Goal: Task Accomplishment & Management: Use online tool/utility

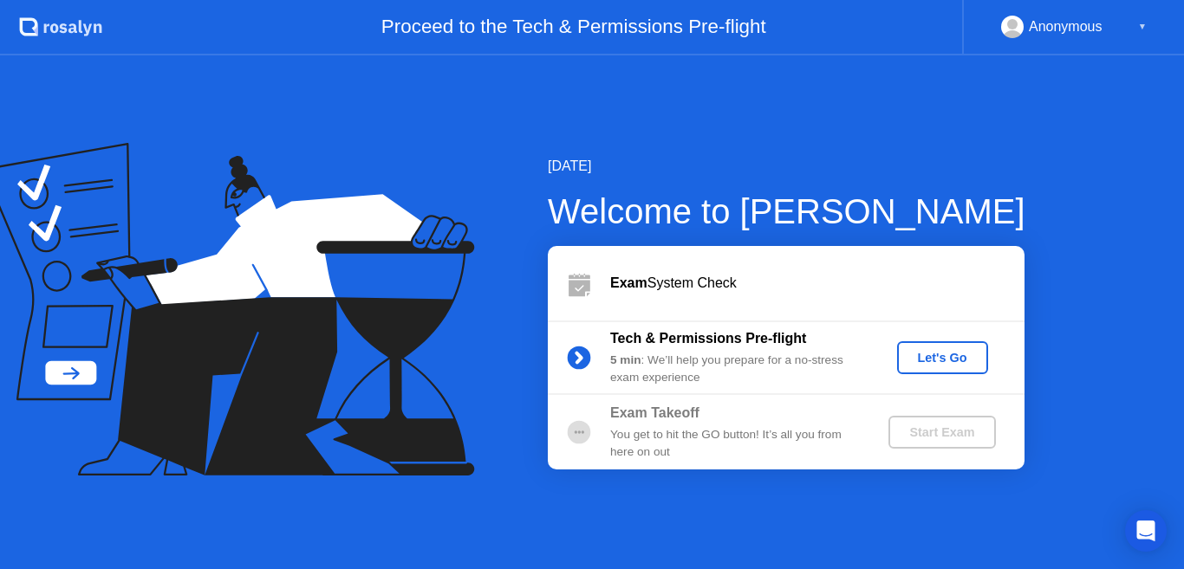
drag, startPoint x: 520, startPoint y: 105, endPoint x: 539, endPoint y: 125, distance: 27.6
click at [520, 104] on div "[DATE] Welcome to [PERSON_NAME] Exam System Check Tech & Permissions Pre-flight…" at bounding box center [592, 312] width 1184 height 514
click at [946, 358] on div "Let's Go" at bounding box center [942, 358] width 77 height 14
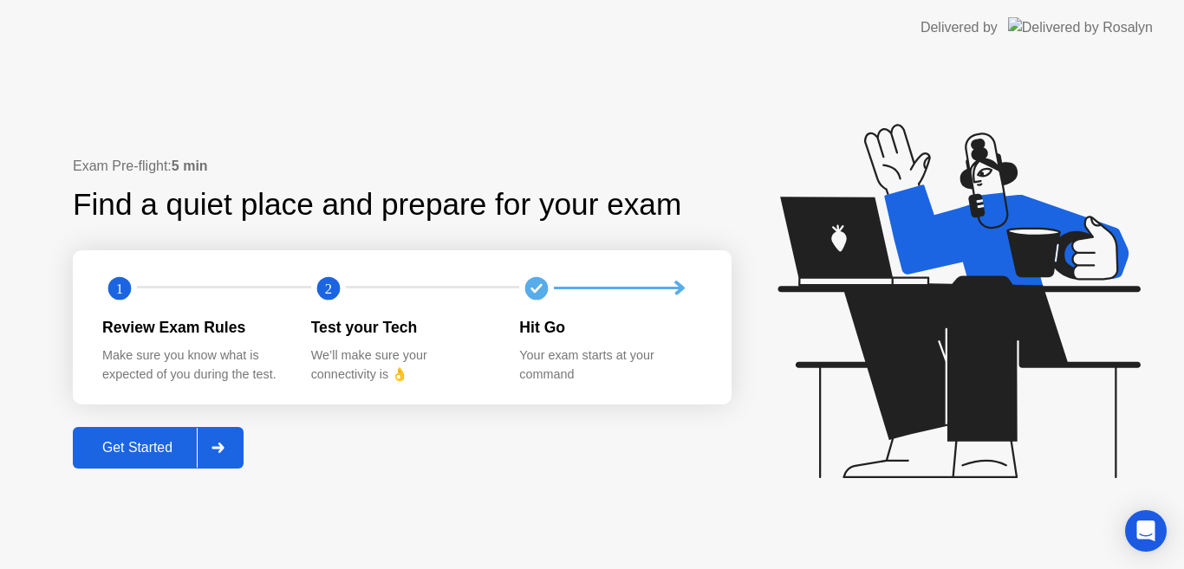
click at [166, 445] on div "Get Started" at bounding box center [137, 448] width 119 height 16
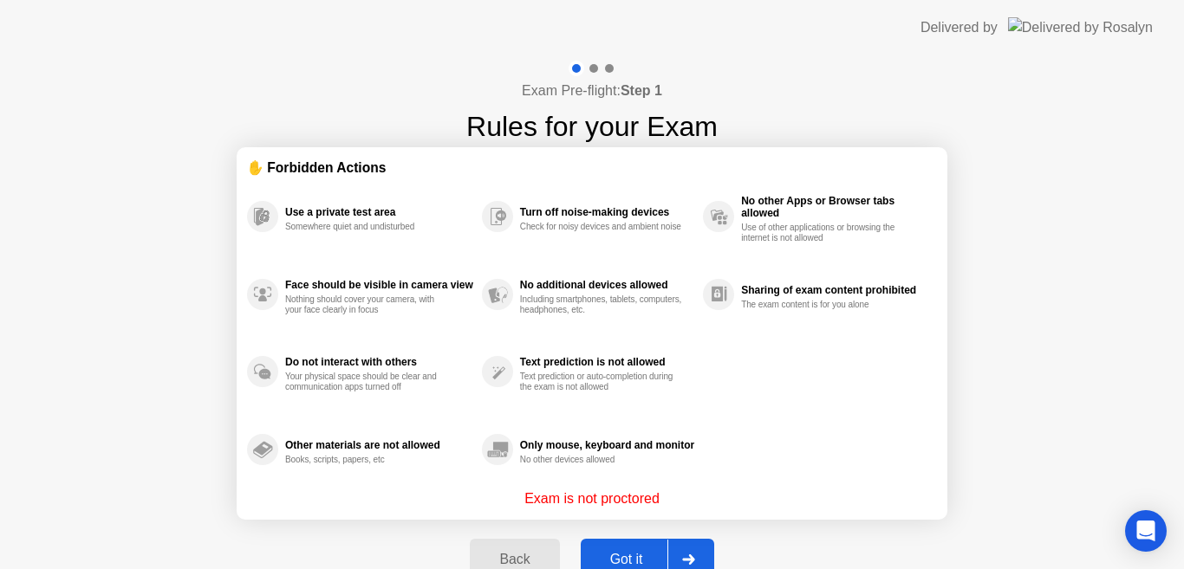
click at [633, 546] on button "Got it" at bounding box center [647, 560] width 133 height 42
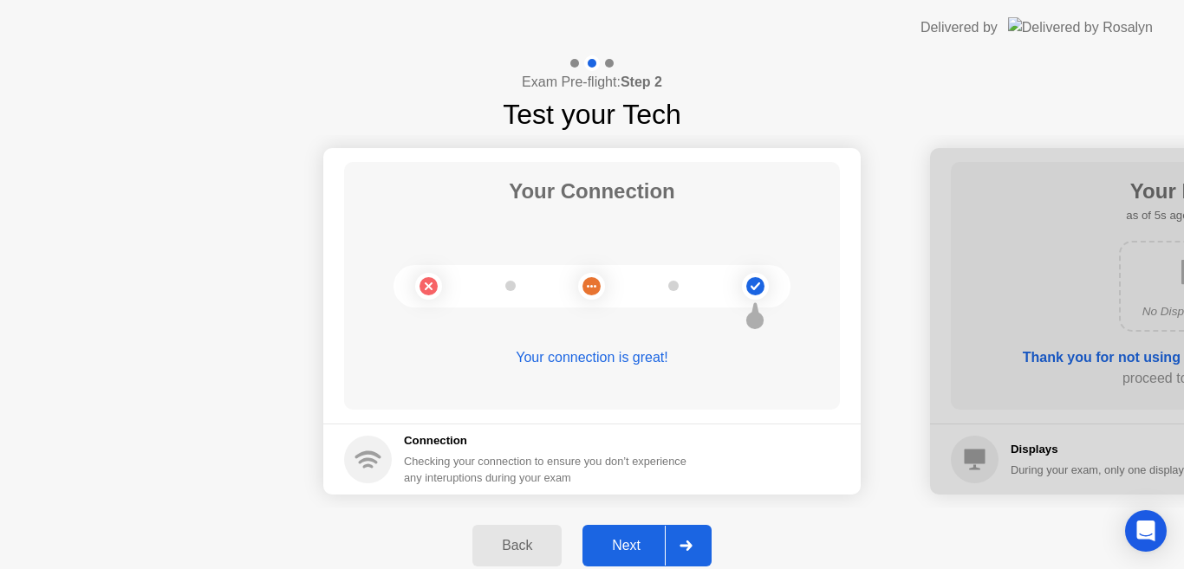
click at [633, 535] on button "Next" at bounding box center [646, 546] width 129 height 42
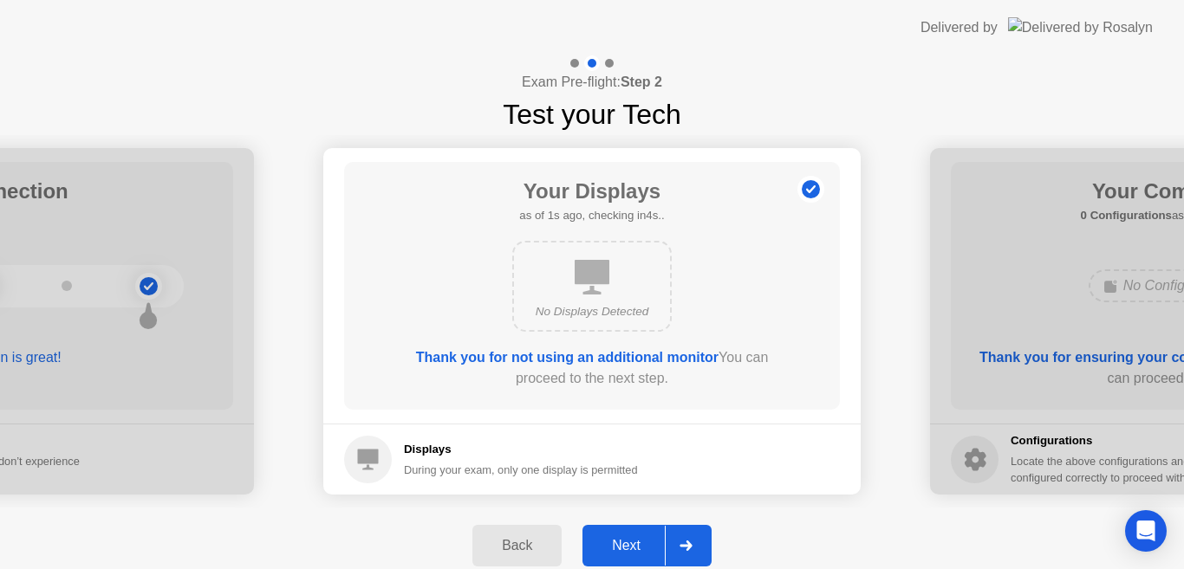
click at [634, 541] on div "Next" at bounding box center [626, 546] width 77 height 16
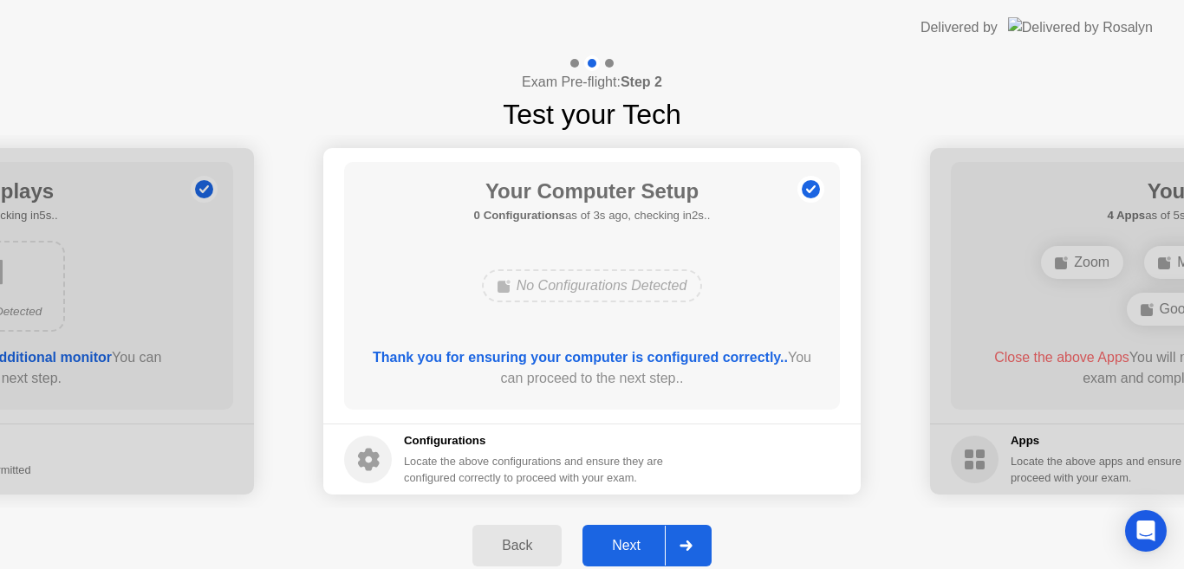
click at [634, 541] on div "Next" at bounding box center [626, 546] width 77 height 16
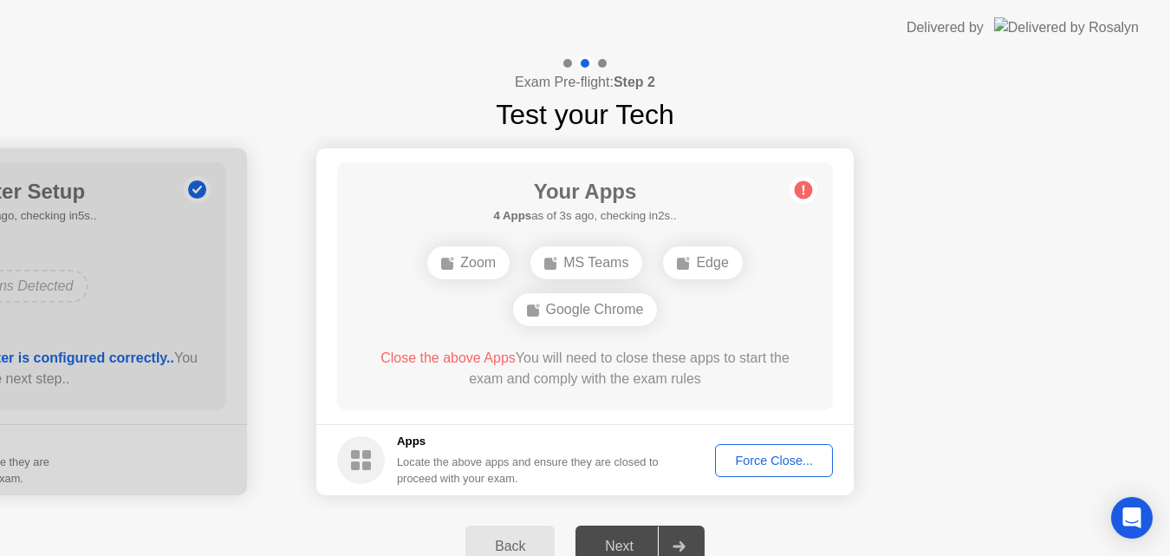
click at [793, 464] on div "Force Close..." at bounding box center [774, 460] width 106 height 14
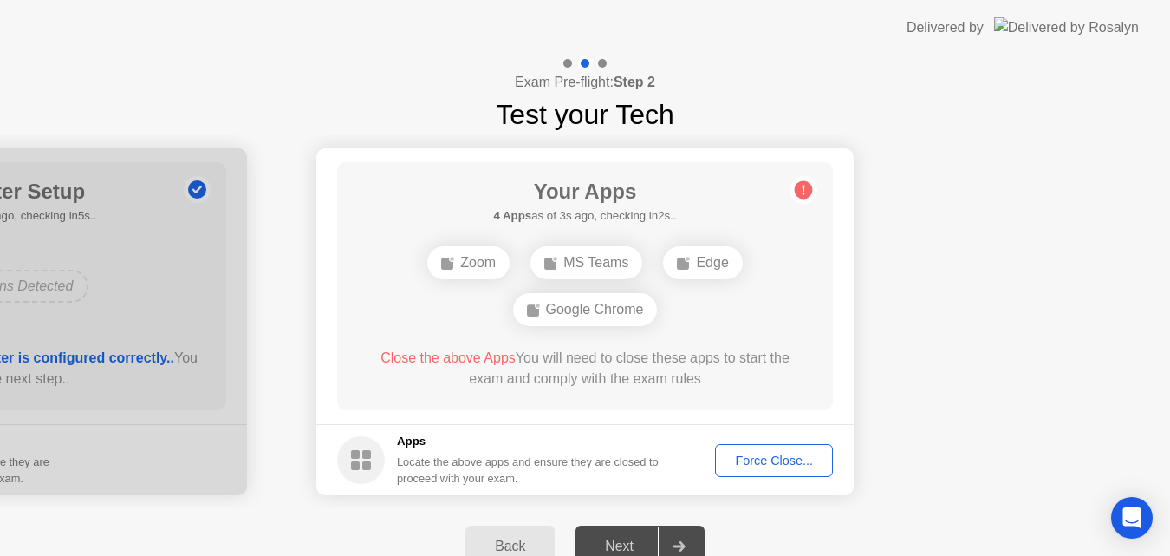
click at [465, 267] on div "Zoom" at bounding box center [468, 262] width 82 height 33
click at [766, 461] on div "Force Close..." at bounding box center [774, 460] width 106 height 14
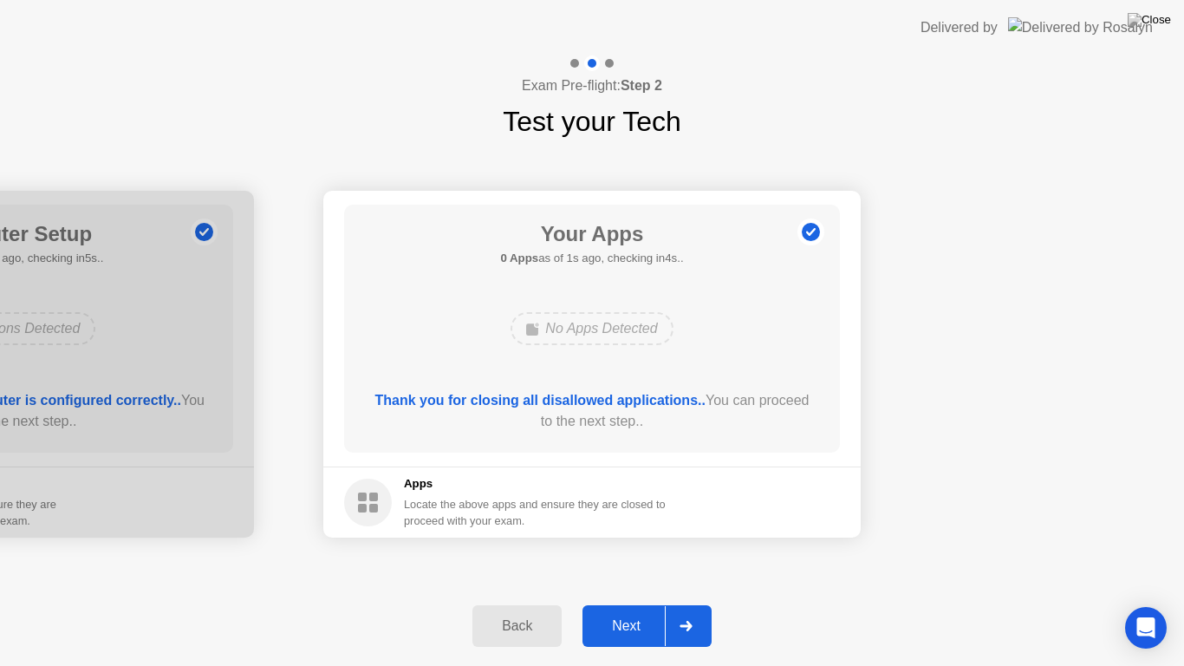
click at [634, 569] on div "Next" at bounding box center [626, 626] width 77 height 16
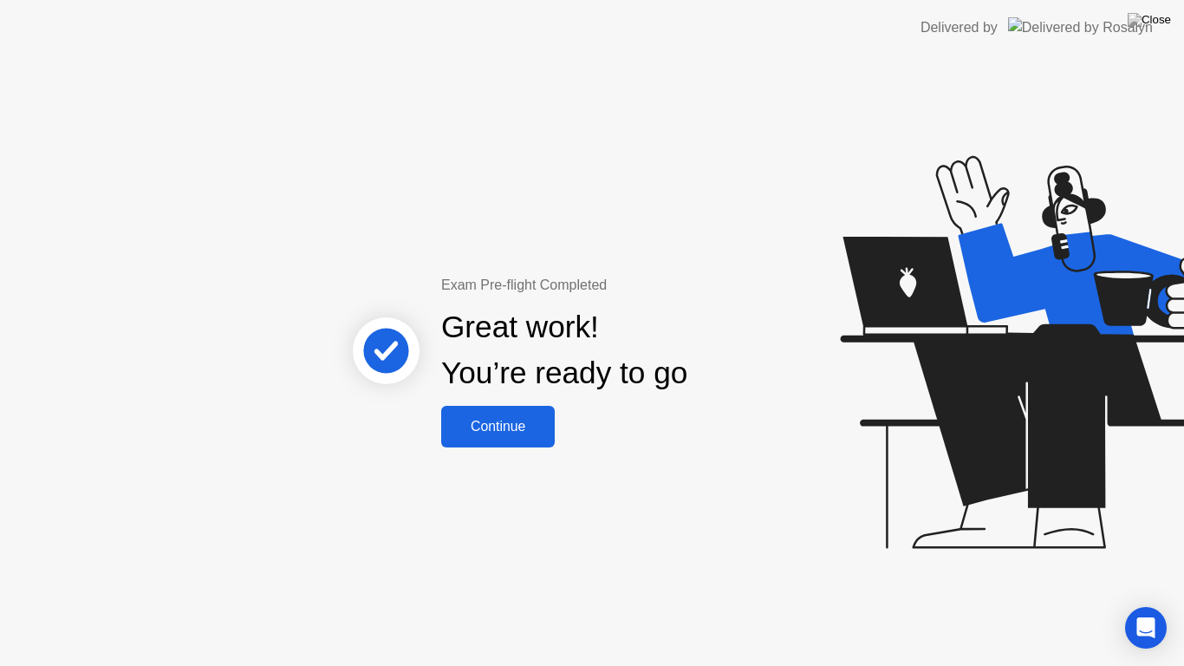
click at [529, 430] on div "Continue" at bounding box center [497, 427] width 103 height 16
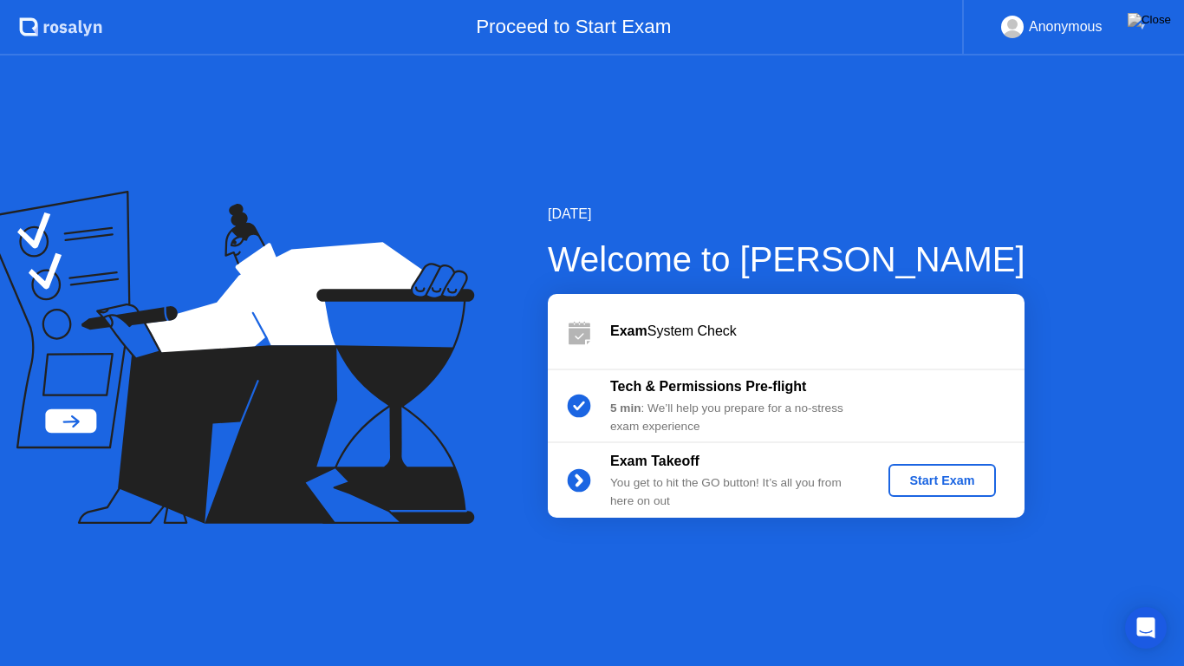
click at [938, 473] on div "Start Exam" at bounding box center [941, 480] width 93 height 14
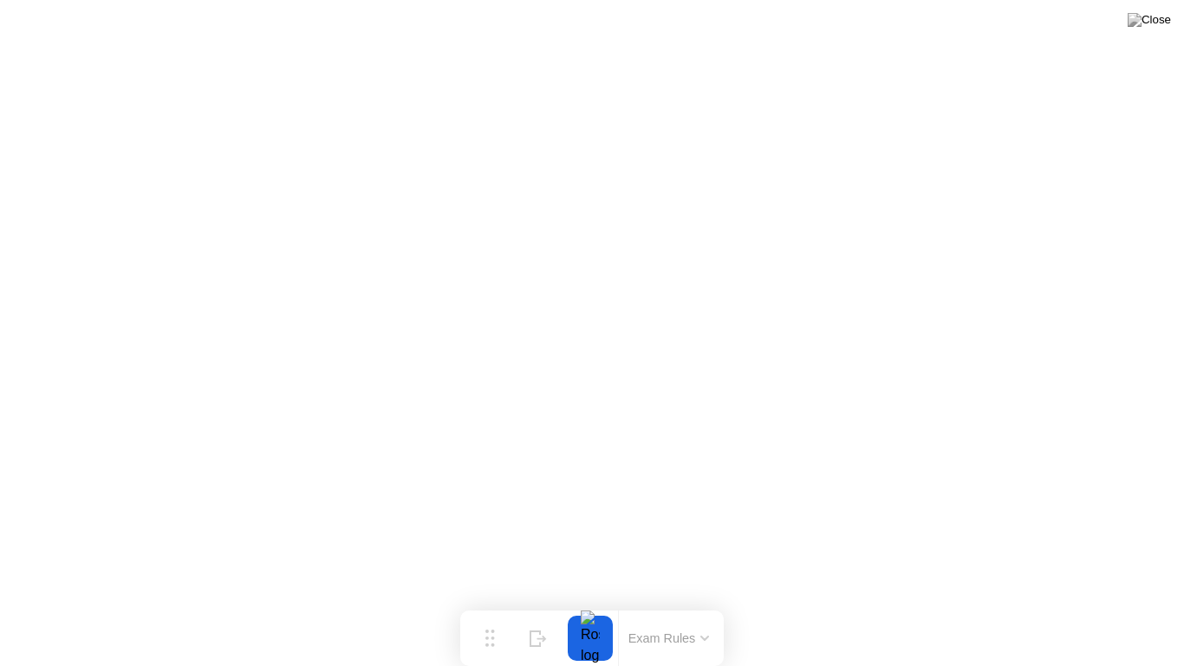
click at [590, 569] on div at bounding box center [590, 637] width 36 height 45
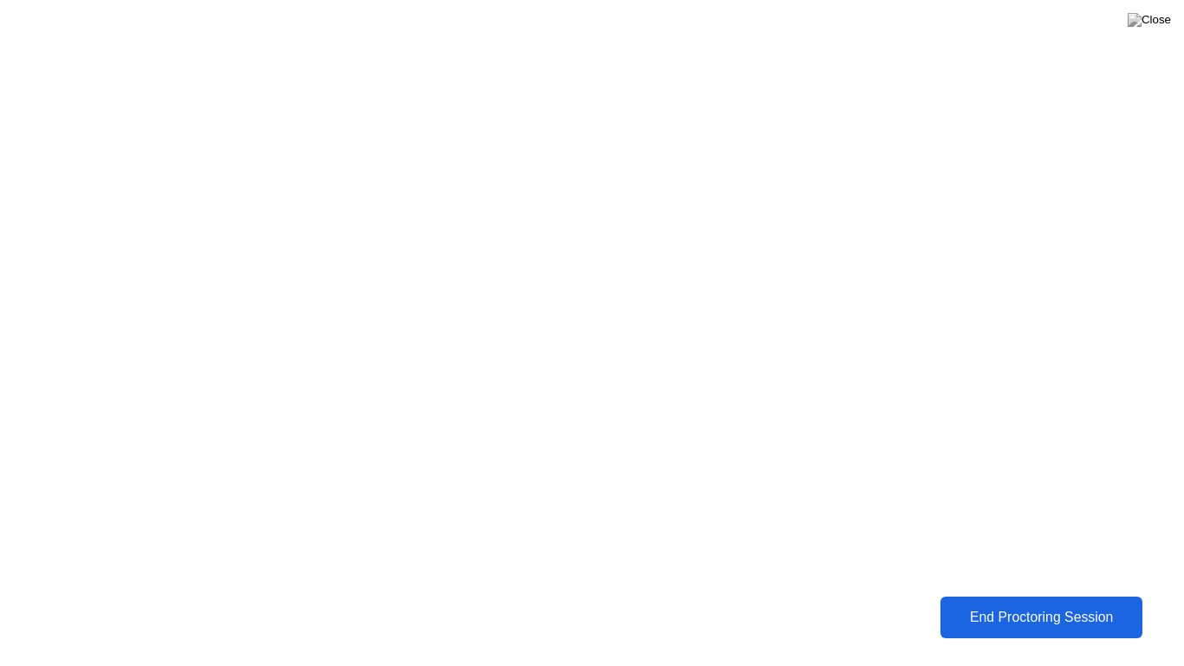
click at [1003, 569] on div "End Proctoring Session" at bounding box center [1041, 617] width 193 height 16
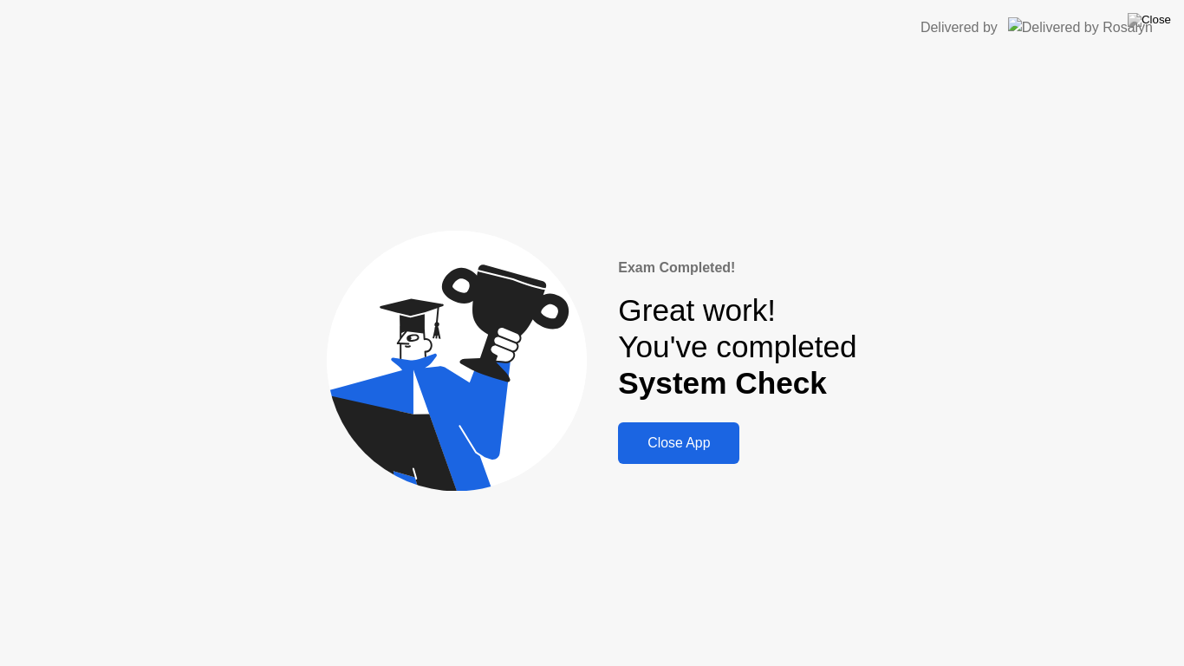
click at [710, 441] on div "Close App" at bounding box center [678, 443] width 111 height 16
